Goal: Use online tool/utility: Use online tool/utility

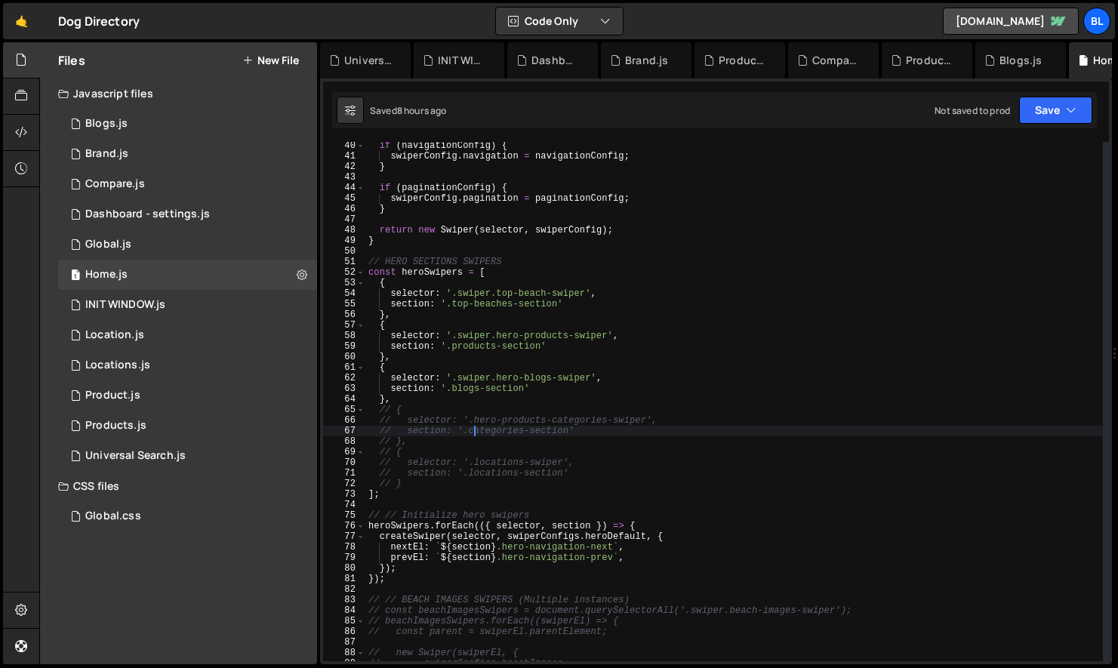
scroll to position [414, 0]
click at [520, 445] on div "if ( navigationConfig ) { swiperConfig . navigation = navigationConfig ; } if (…" at bounding box center [734, 410] width 738 height 541
click at [473, 422] on div "if ( navigationConfig ) { swiperConfig . navigation = navigationConfig ; } if (…" at bounding box center [734, 410] width 738 height 541
click at [645, 421] on div "if ( navigationConfig ) { swiperConfig . navigation = navigationConfig ; } if (…" at bounding box center [734, 410] width 738 height 541
click at [596, 455] on div "if ( navigationConfig ) { swiperConfig . navigation = navigationConfig ; } if (…" at bounding box center [734, 410] width 738 height 541
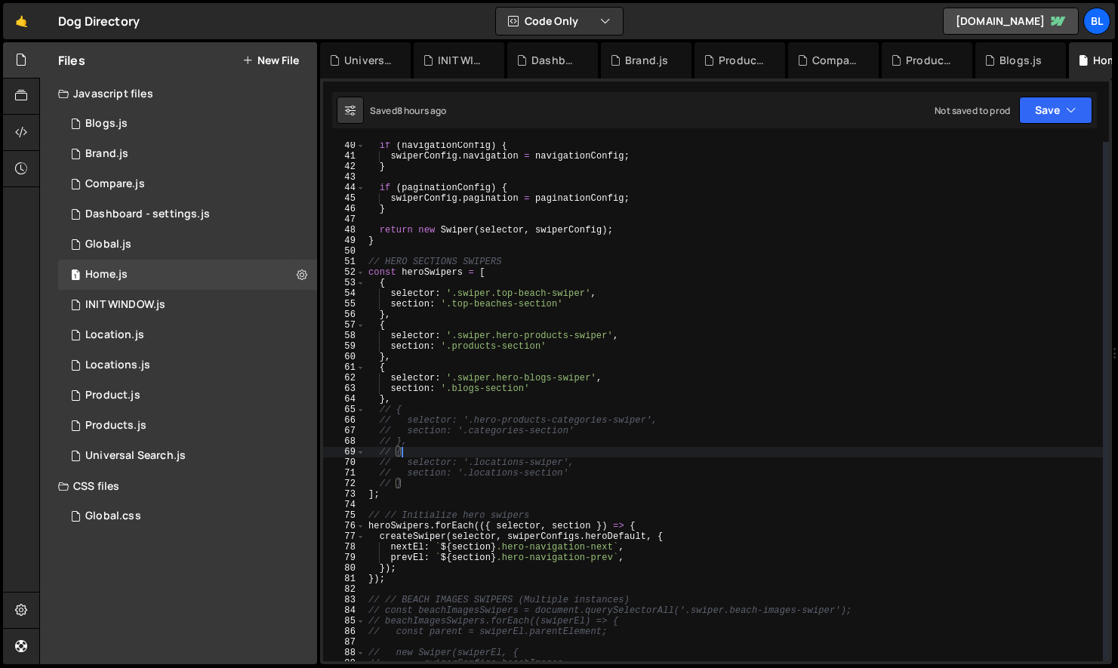
click at [504, 493] on div "if ( navigationConfig ) { swiperConfig . navigation = navigationConfig ; } if (…" at bounding box center [734, 410] width 738 height 541
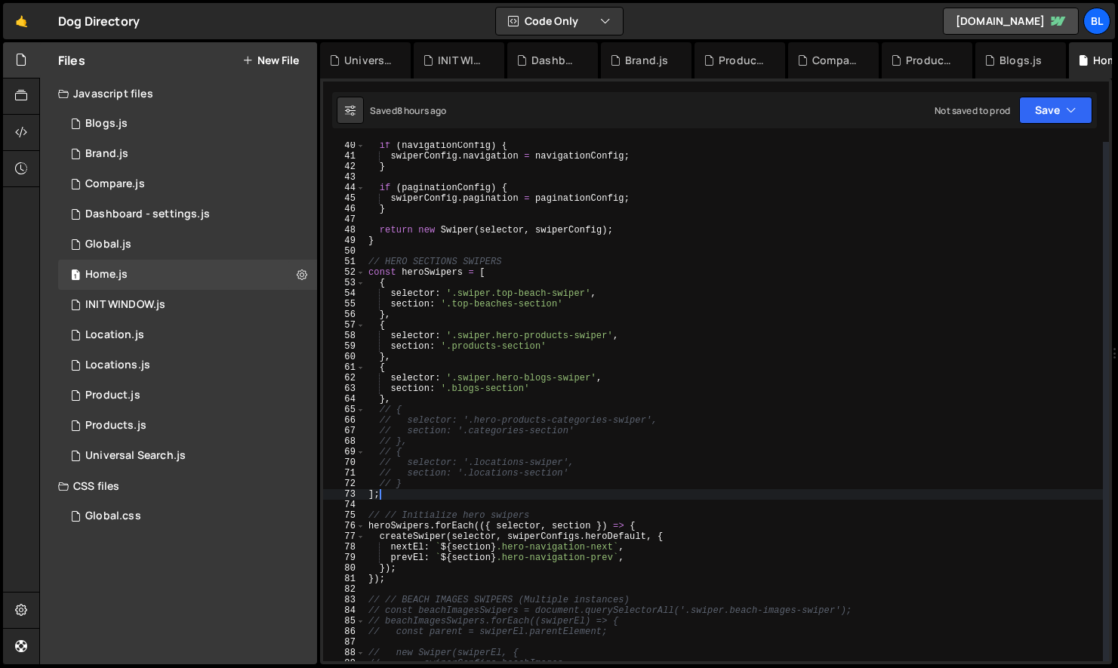
click at [470, 379] on div "if ( navigationConfig ) { swiperConfig . navigation = navigationConfig ; } if (…" at bounding box center [734, 410] width 738 height 541
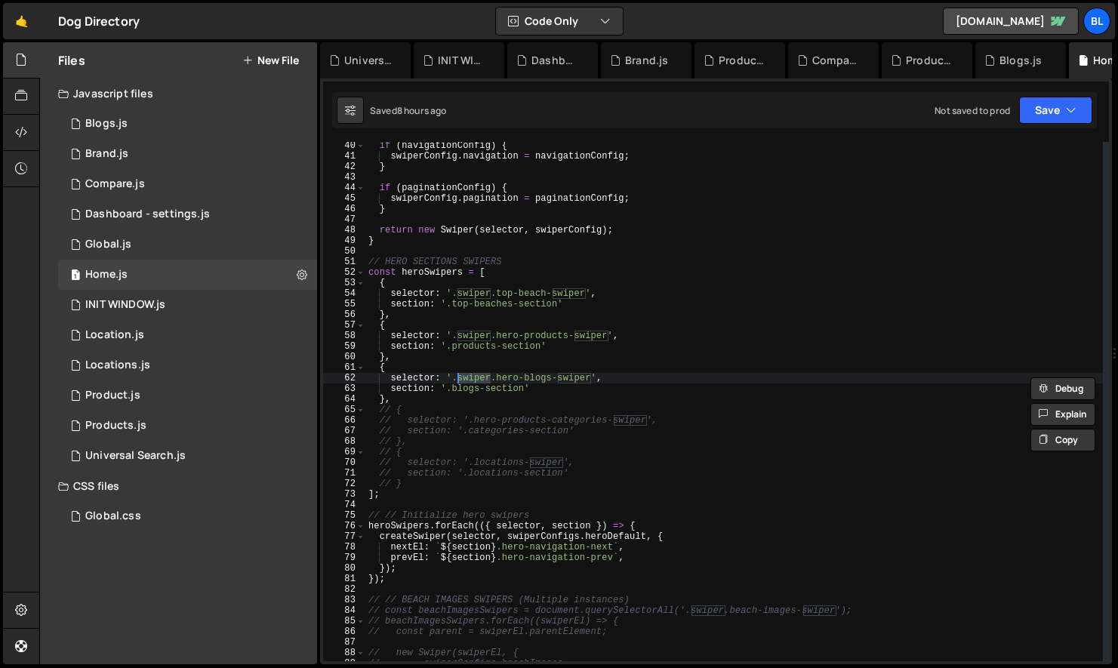
click at [469, 420] on div "if ( navigationConfig ) { swiperConfig . navigation = navigationConfig ; } if (…" at bounding box center [734, 410] width 738 height 541
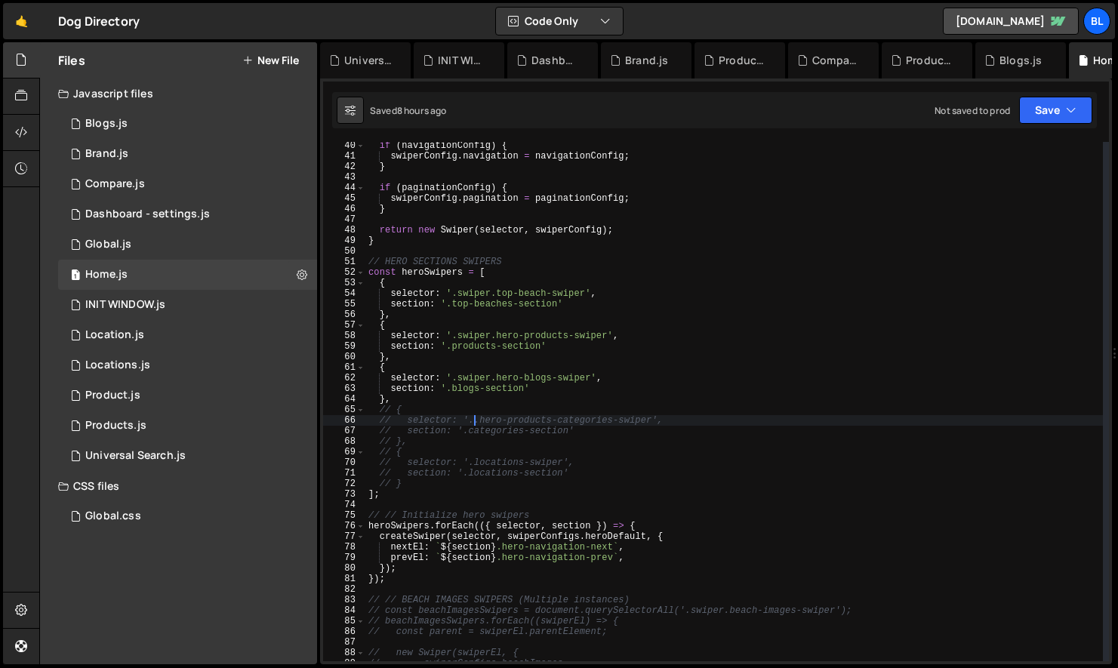
paste textarea "swiper"
click at [542, 447] on div "if ( navigationConfig ) { swiperConfig . navigation = navigationConfig ; } if (…" at bounding box center [734, 410] width 738 height 541
click at [469, 459] on div "if ( navigationConfig ) { swiperConfig . navigation = navigationConfig ; } if (…" at bounding box center [734, 410] width 738 height 541
paste textarea "swiper"
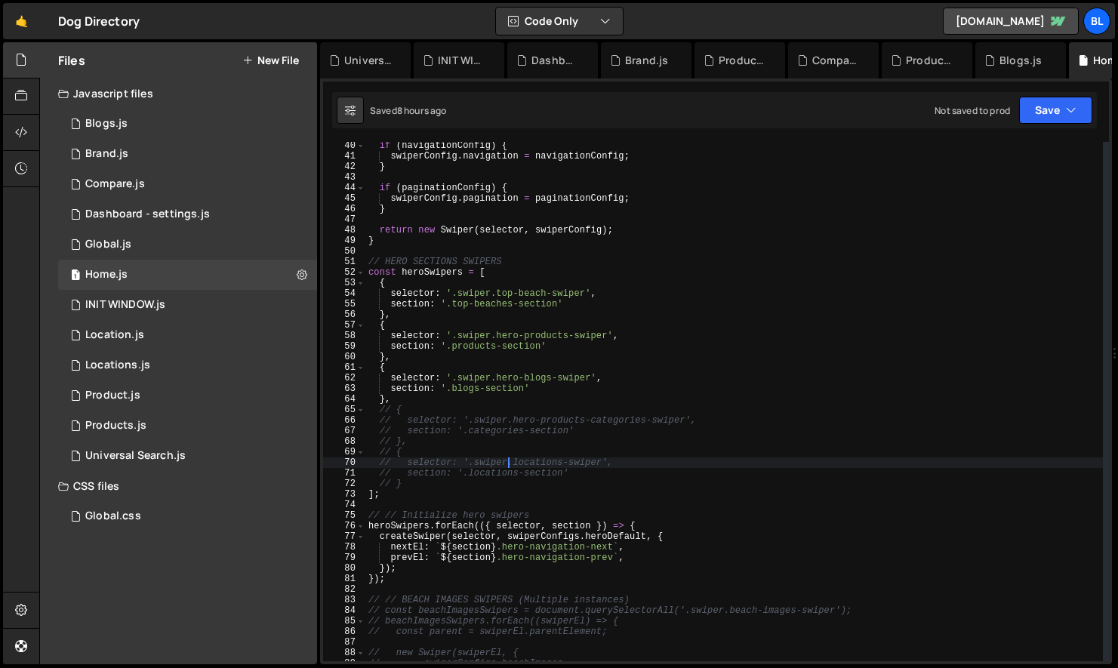
click at [590, 479] on div "if ( navigationConfig ) { swiperConfig . navigation = navigationConfig ; } if (…" at bounding box center [734, 410] width 738 height 541
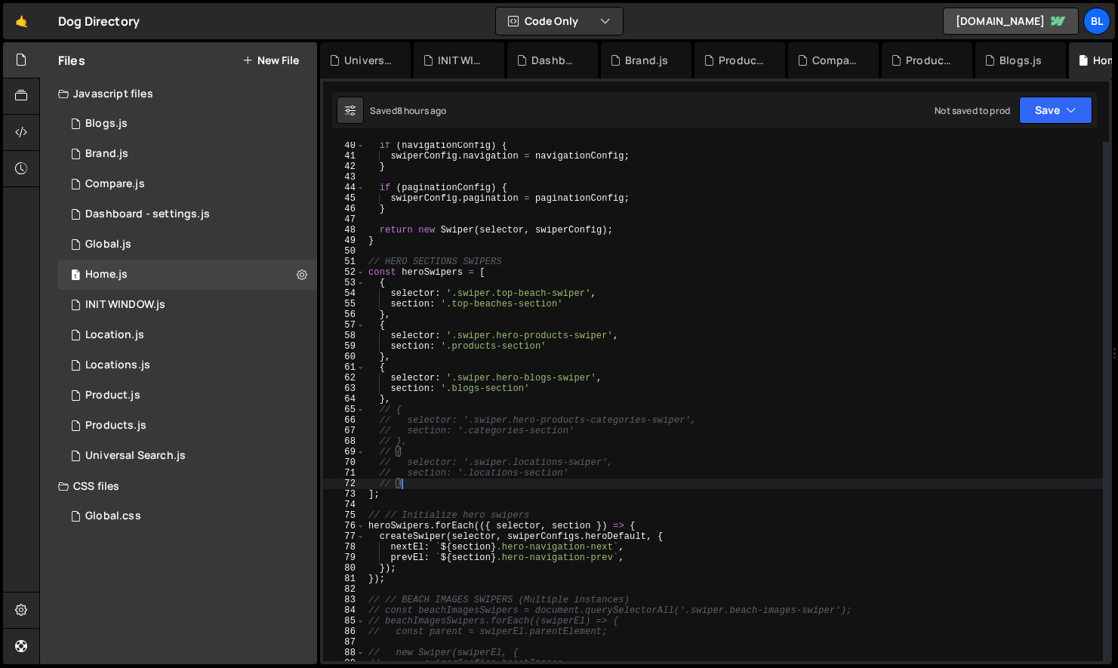
click at [595, 458] on div "if ( navigationConfig ) { swiperConfig . navigation = navigationConfig ; } if (…" at bounding box center [734, 410] width 738 height 541
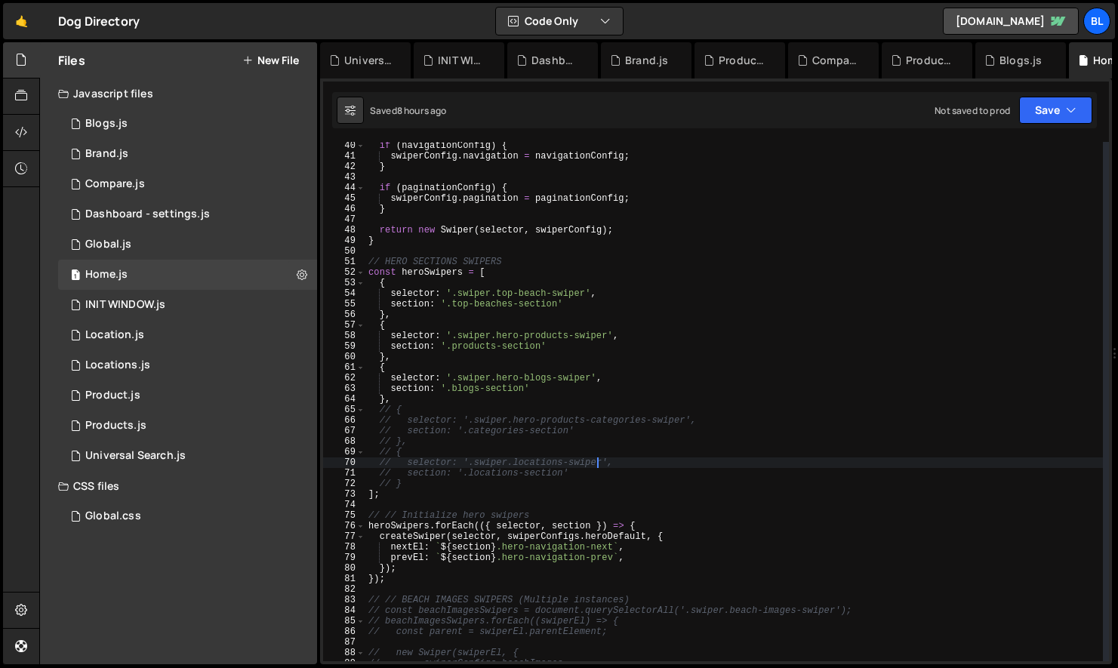
click at [569, 417] on div "if ( navigationConfig ) { swiperConfig . navigation = navigationConfig ; } if (…" at bounding box center [734, 410] width 738 height 541
click at [529, 421] on div "if ( navigationConfig ) { swiperConfig . navigation = navigationConfig ; } if (…" at bounding box center [734, 410] width 738 height 541
type textarea "// selector: '.swiper.hero-products-categories-swiper',"
